Goal: Transaction & Acquisition: Purchase product/service

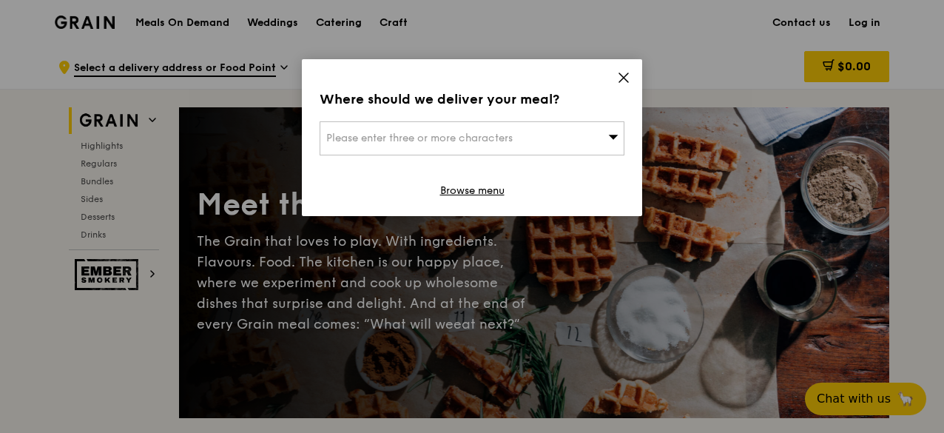
click at [625, 75] on icon at bounding box center [623, 77] width 13 height 13
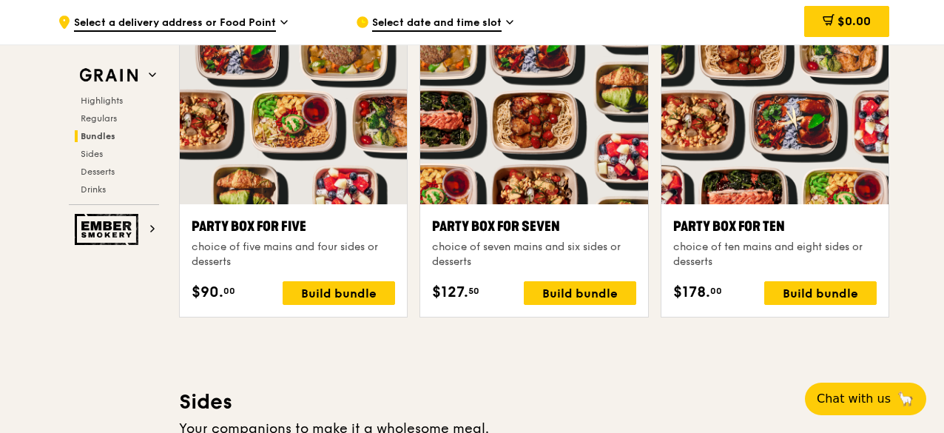
scroll to position [2966, 0]
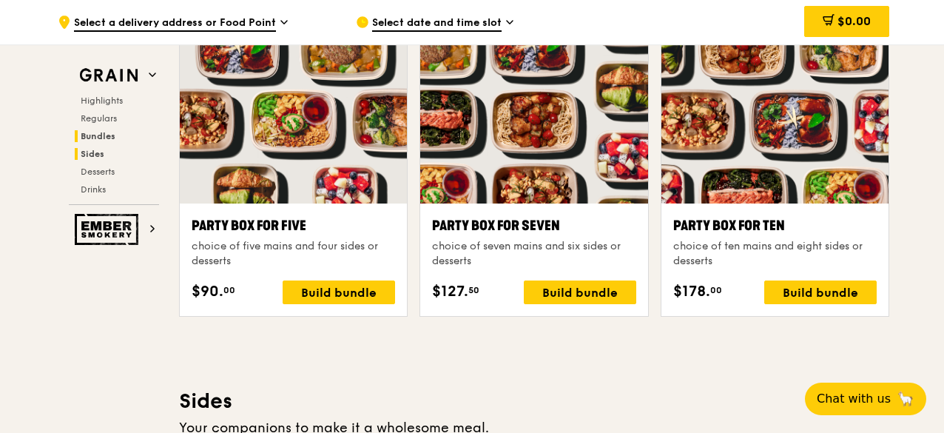
click at [90, 149] on span "Sides" at bounding box center [93, 154] width 24 height 10
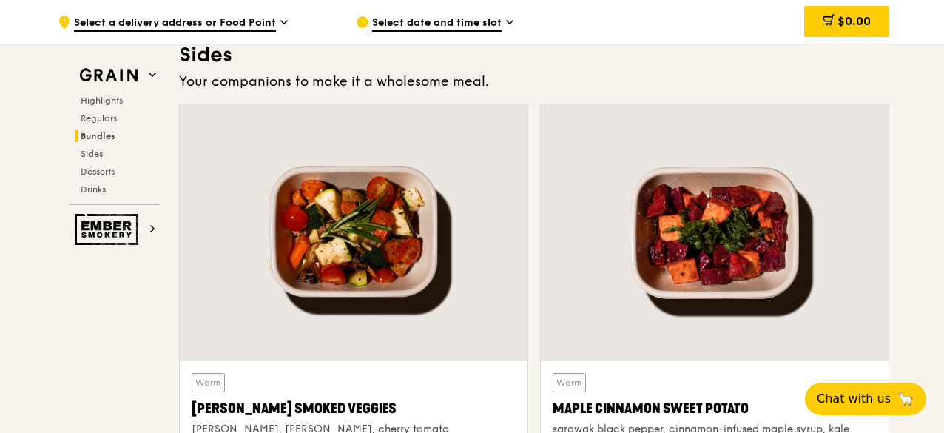
scroll to position [3318, 0]
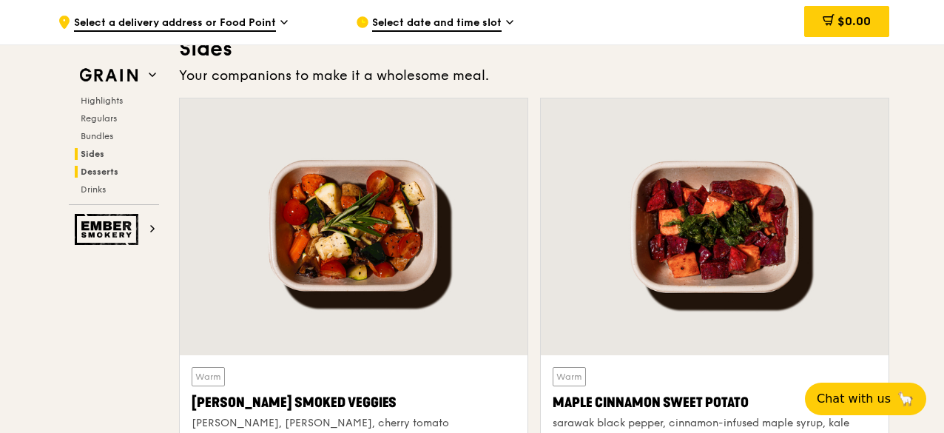
click at [109, 167] on span "Desserts" at bounding box center [100, 172] width 38 height 10
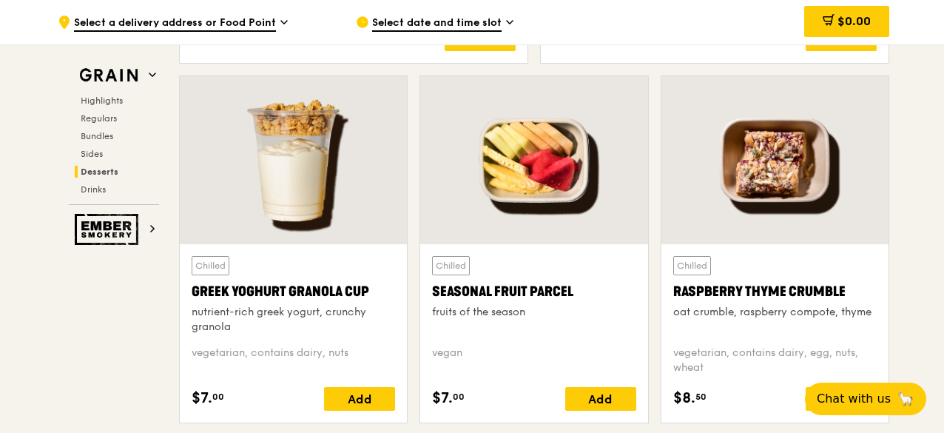
scroll to position [4679, 0]
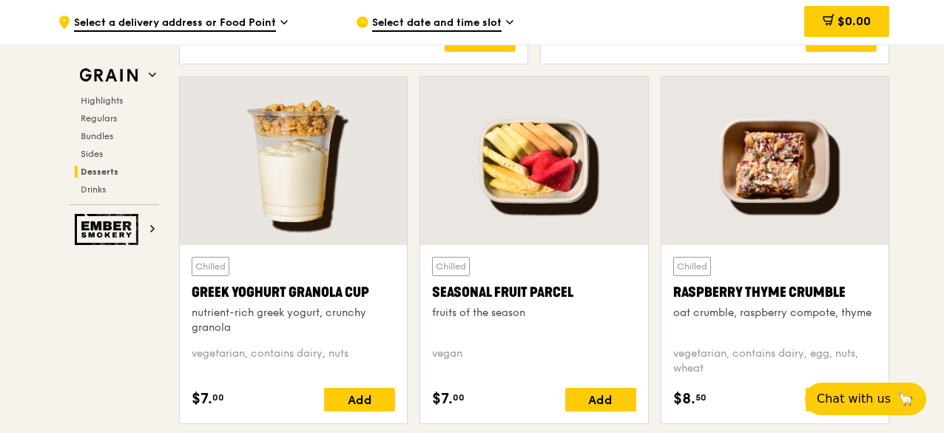
click at [472, 288] on div "Seasonal Fruit Parcel" at bounding box center [534, 292] width 204 height 21
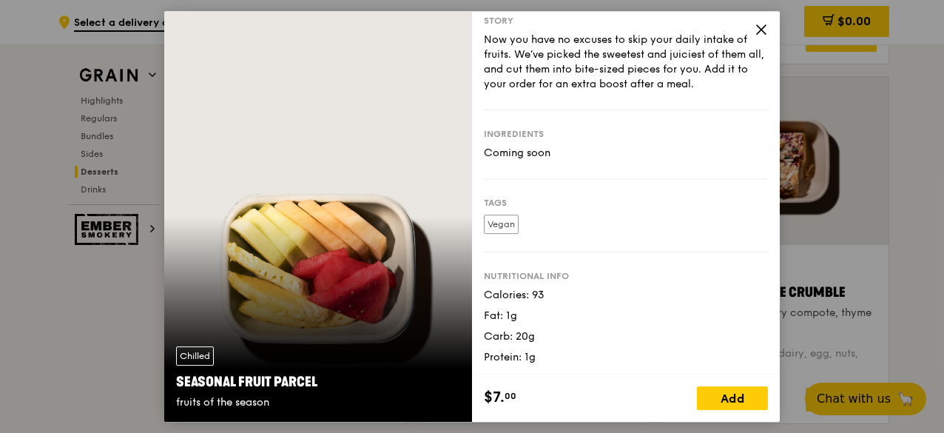
scroll to position [0, 0]
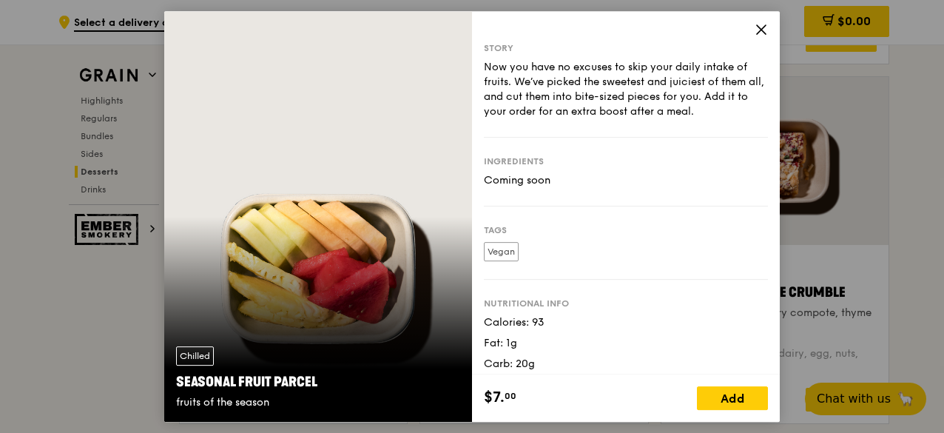
click at [757, 33] on icon at bounding box center [761, 29] width 9 height 9
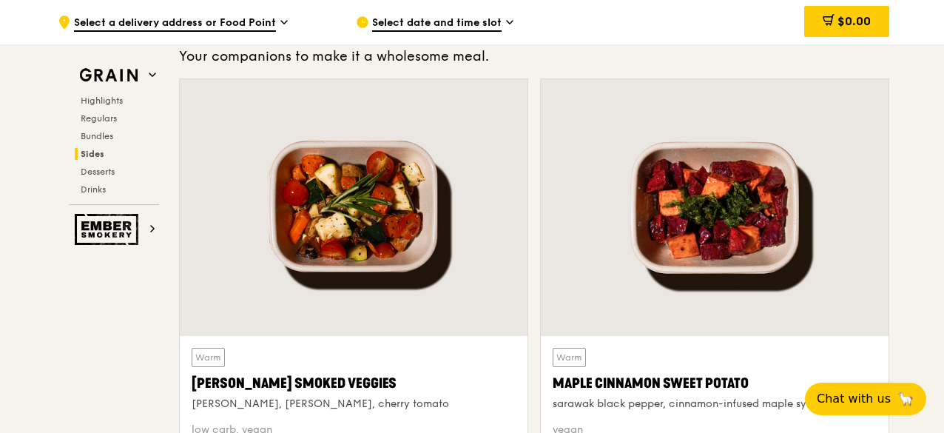
scroll to position [3341, 0]
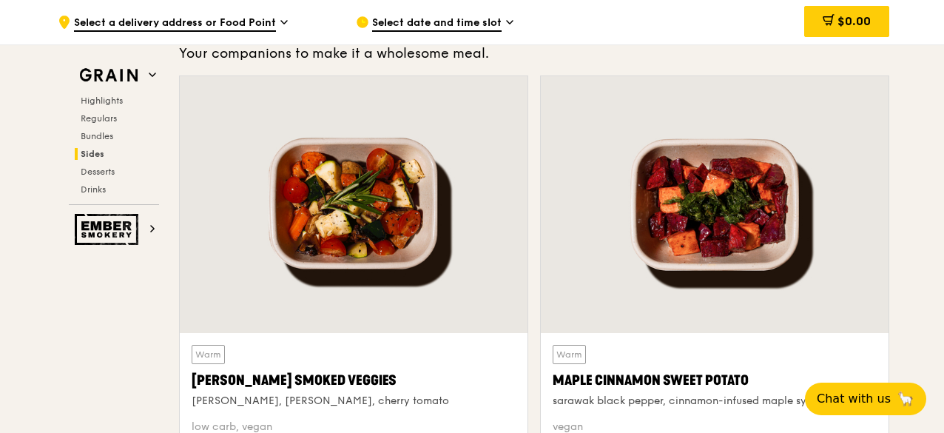
click at [326, 187] on div at bounding box center [354, 204] width 348 height 257
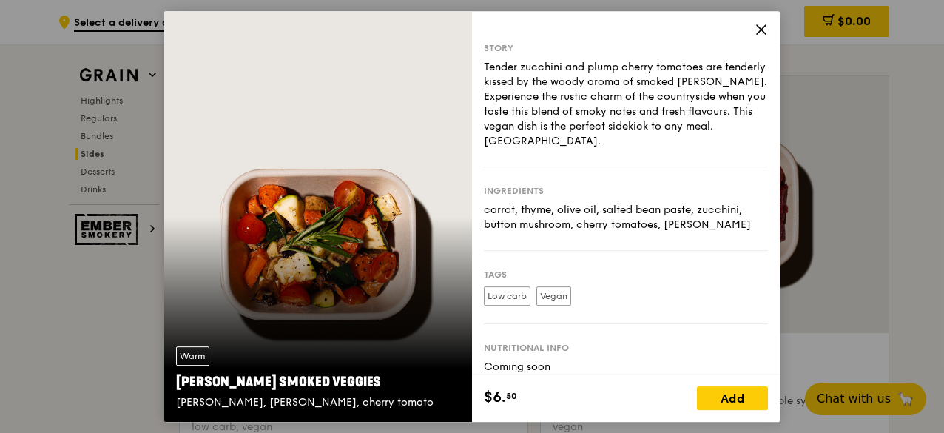
click at [760, 34] on icon at bounding box center [761, 29] width 13 height 13
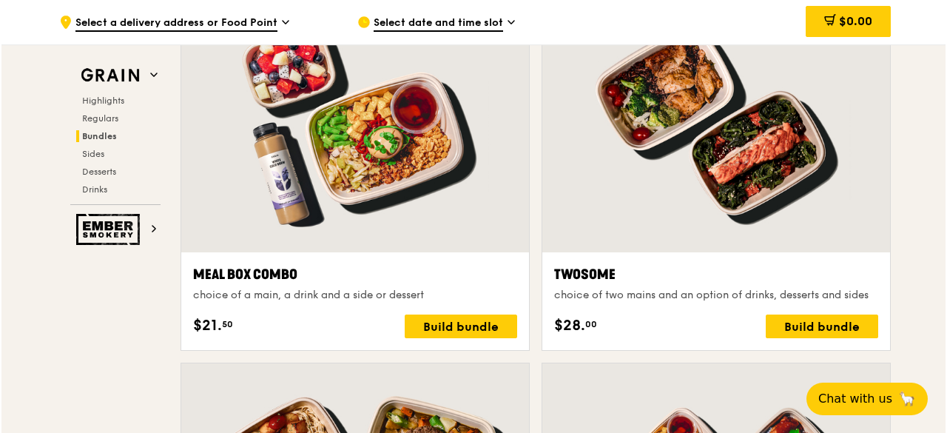
scroll to position [2182, 0]
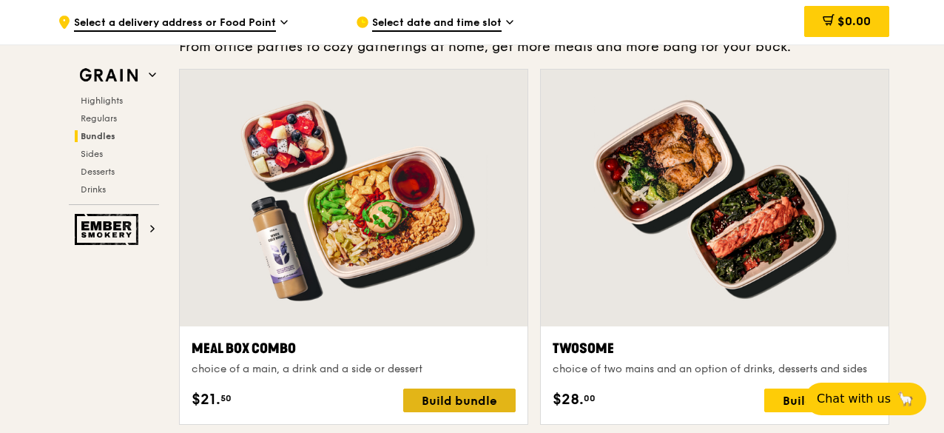
click at [486, 397] on div "Build bundle" at bounding box center [459, 401] width 112 height 24
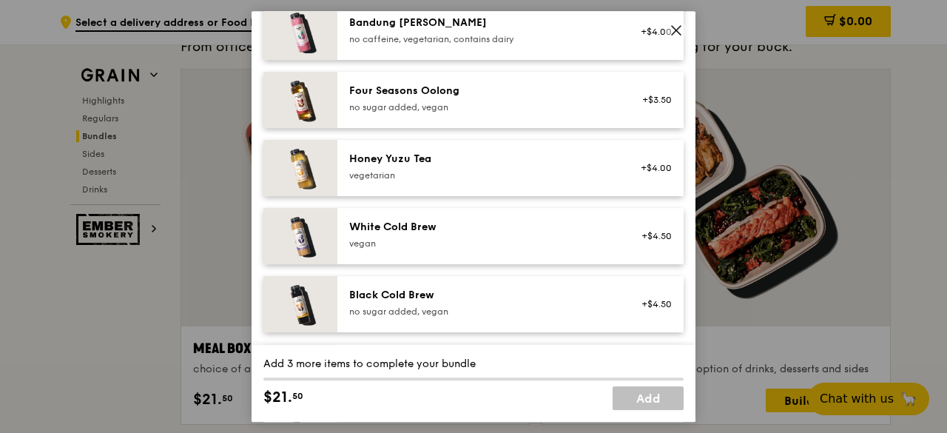
scroll to position [1732, 0]
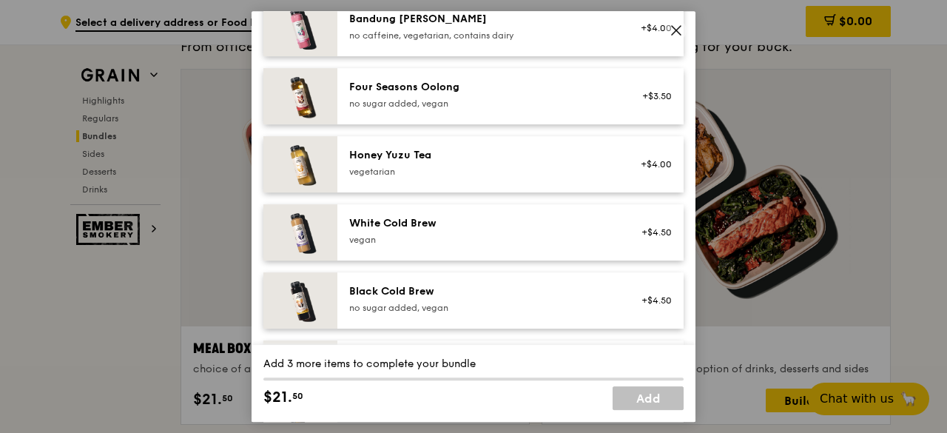
click at [673, 30] on icon at bounding box center [676, 30] width 13 height 13
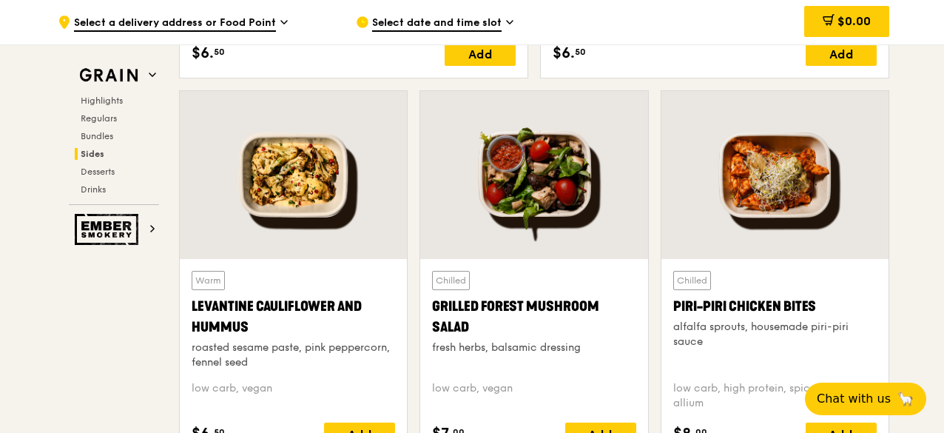
scroll to position [3743, 0]
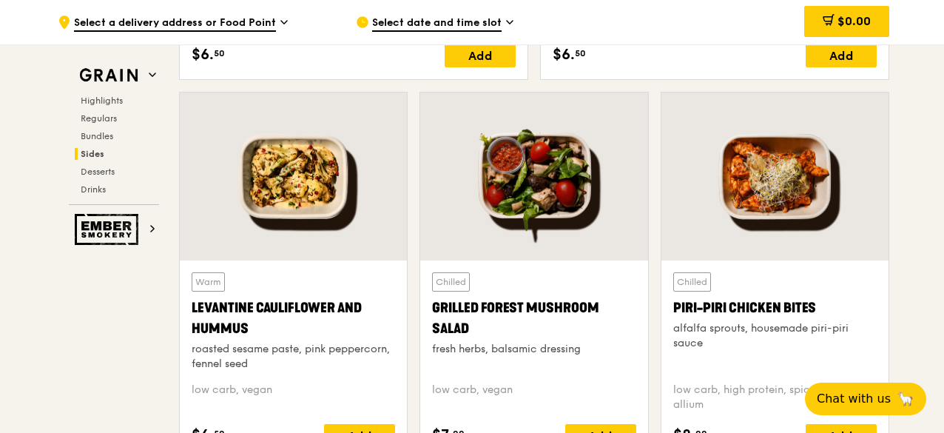
click at [709, 189] on div at bounding box center [775, 177] width 227 height 168
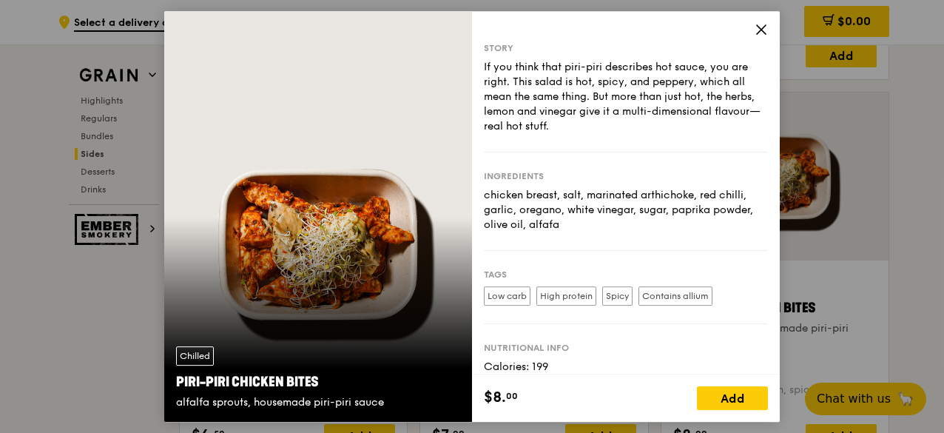
click at [759, 27] on icon at bounding box center [761, 29] width 9 height 9
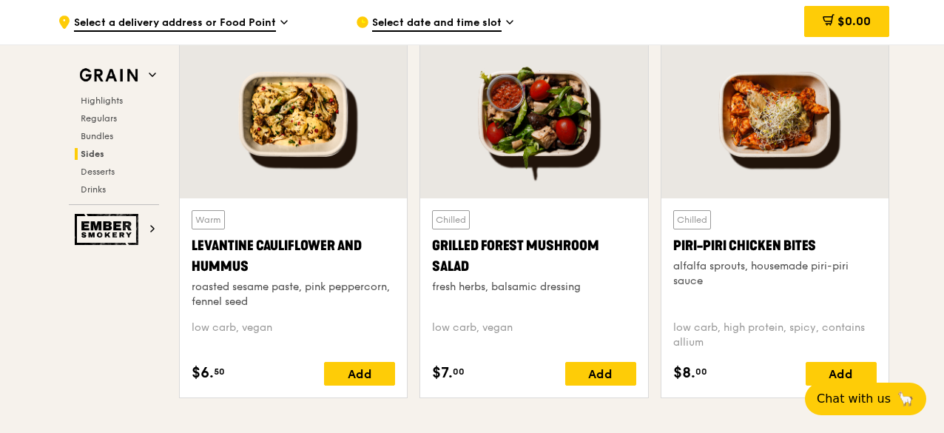
scroll to position [3762, 0]
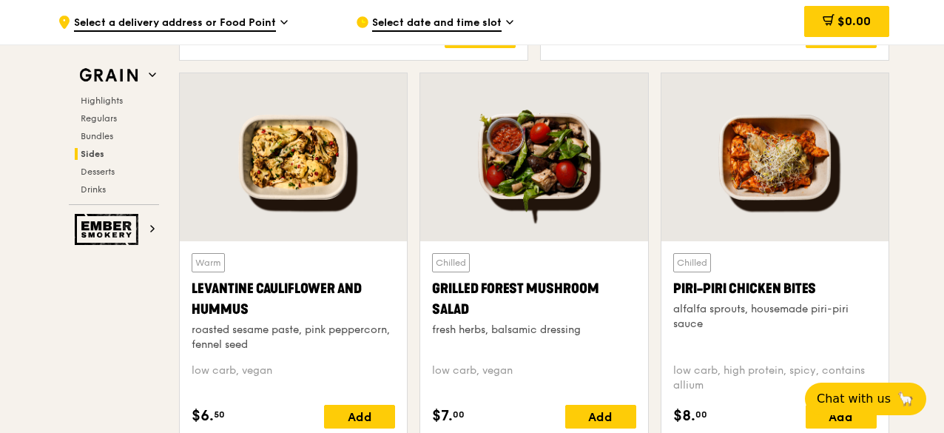
click at [315, 172] on div at bounding box center [293, 157] width 227 height 168
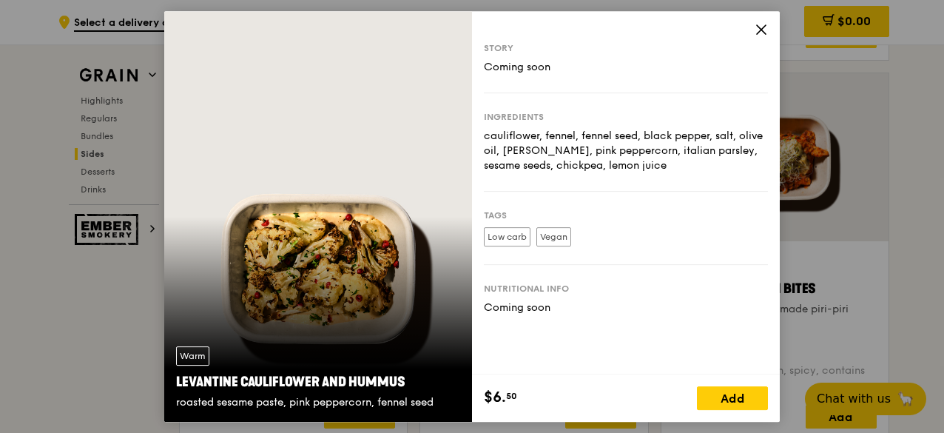
click at [764, 33] on icon at bounding box center [761, 29] width 13 height 13
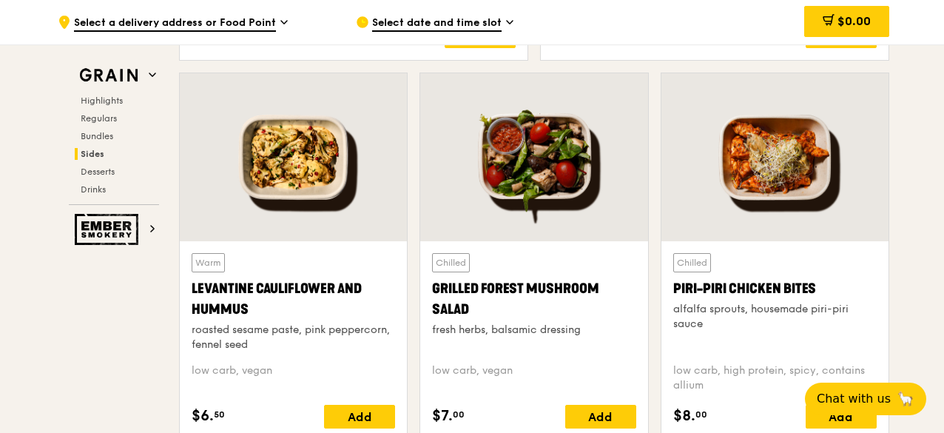
scroll to position [3896, 0]
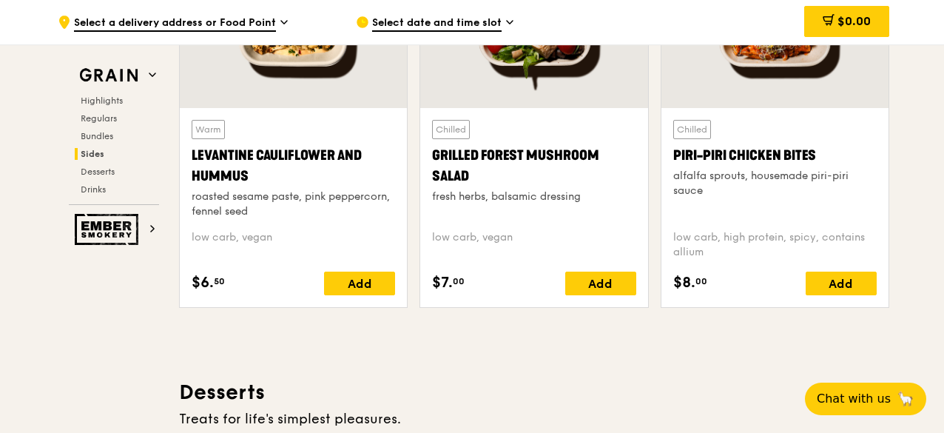
drag, startPoint x: 191, startPoint y: 149, endPoint x: 289, endPoint y: 168, distance: 100.2
click at [289, 168] on div "Levantine Cauliflower and Hummus" at bounding box center [294, 165] width 204 height 41
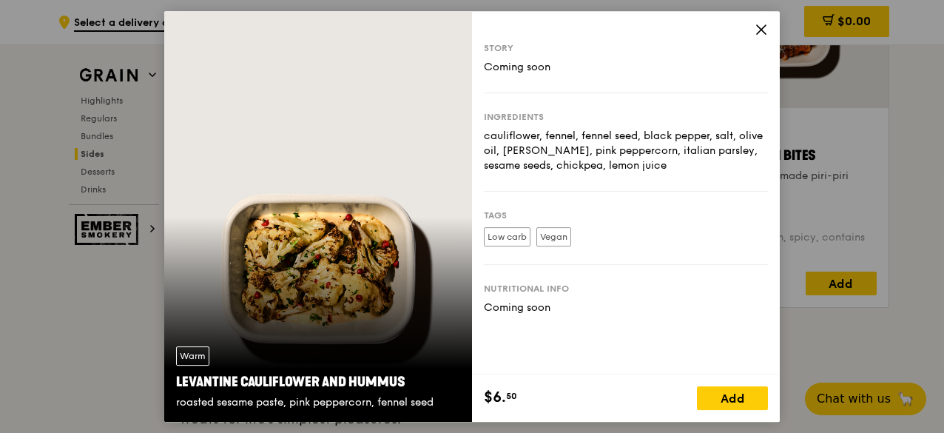
click at [755, 33] on icon at bounding box center [761, 29] width 13 height 13
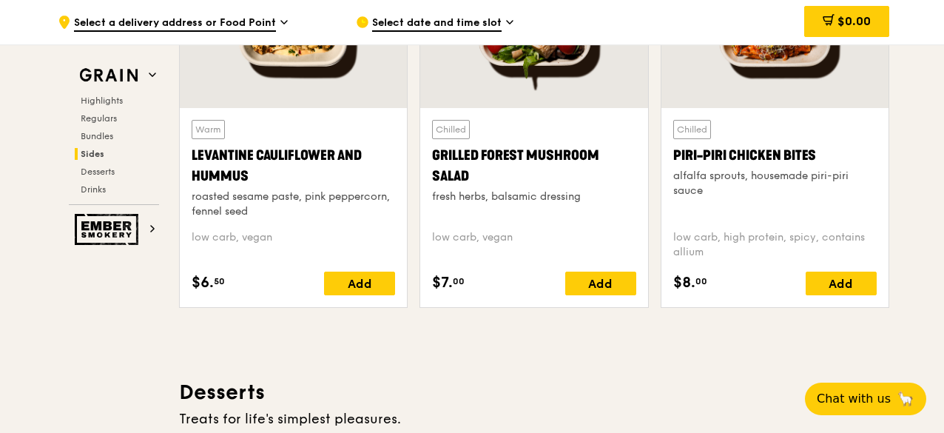
drag, startPoint x: 192, startPoint y: 149, endPoint x: 286, endPoint y: 166, distance: 95.4
click at [286, 166] on div "Levantine Cauliflower and Hummus" at bounding box center [294, 165] width 204 height 41
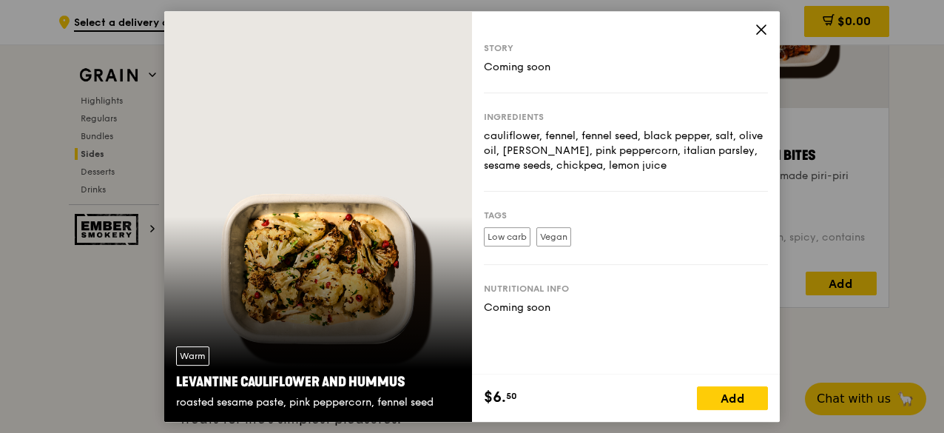
click at [758, 27] on icon at bounding box center [761, 29] width 13 height 13
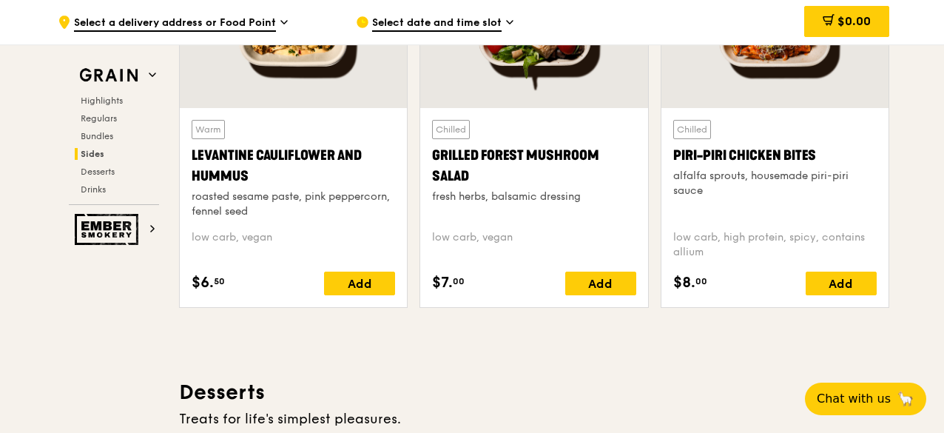
drag, startPoint x: 194, startPoint y: 151, endPoint x: 258, endPoint y: 172, distance: 67.9
click at [258, 172] on div "Levantine Cauliflower and Hummus" at bounding box center [294, 165] width 204 height 41
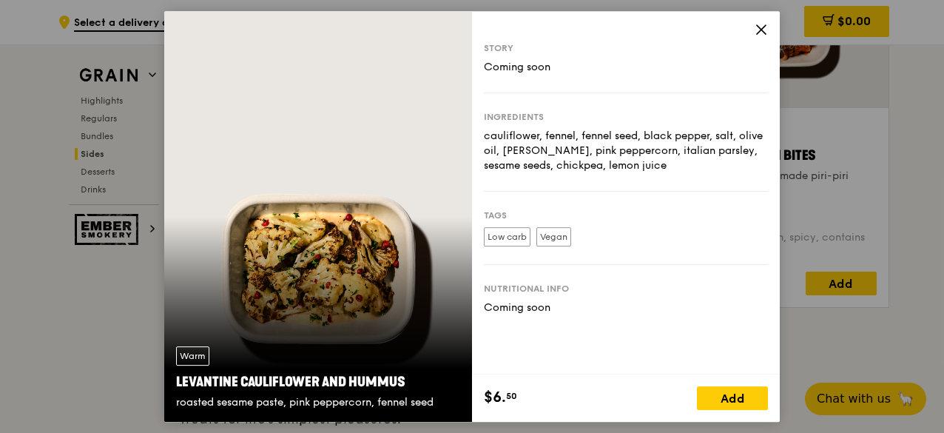
click at [762, 30] on icon at bounding box center [761, 29] width 9 height 9
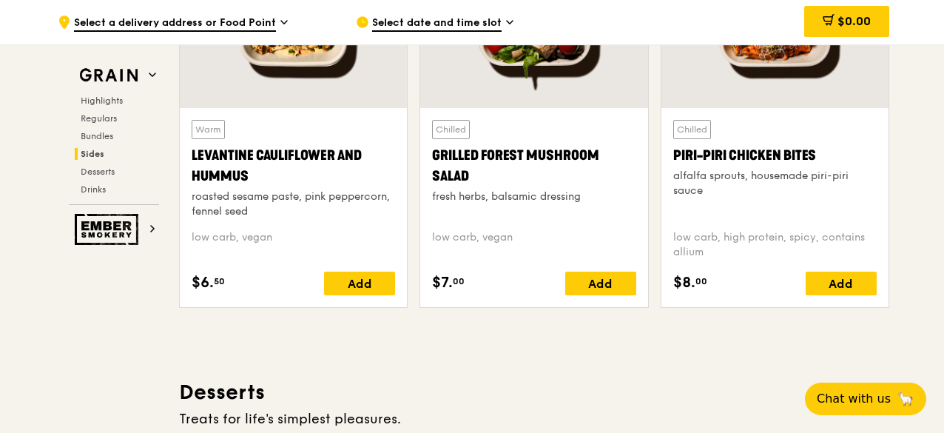
scroll to position [3757, 0]
